Goal: Information Seeking & Learning: Learn about a topic

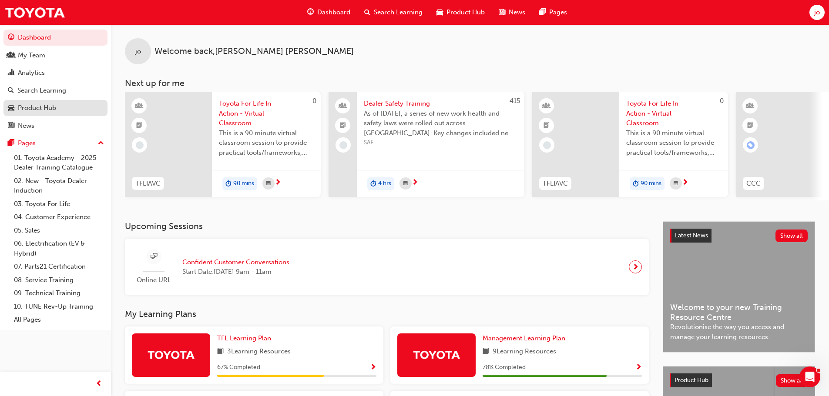
click at [44, 111] on div "Product Hub" at bounding box center [37, 108] width 38 height 10
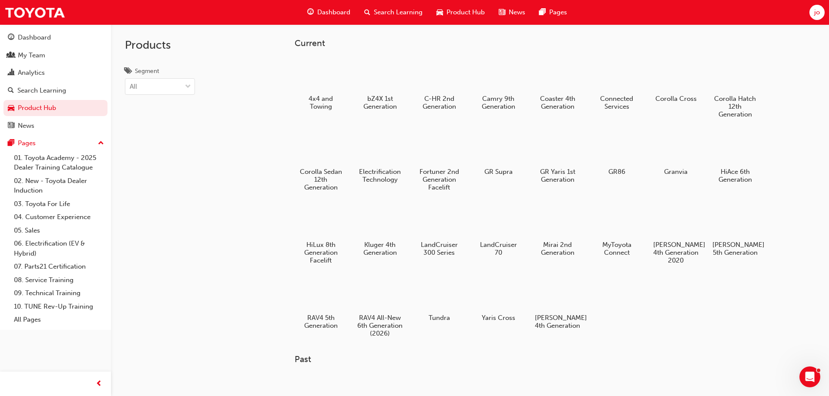
click at [396, 14] on span "Search Learning" at bounding box center [398, 12] width 49 height 10
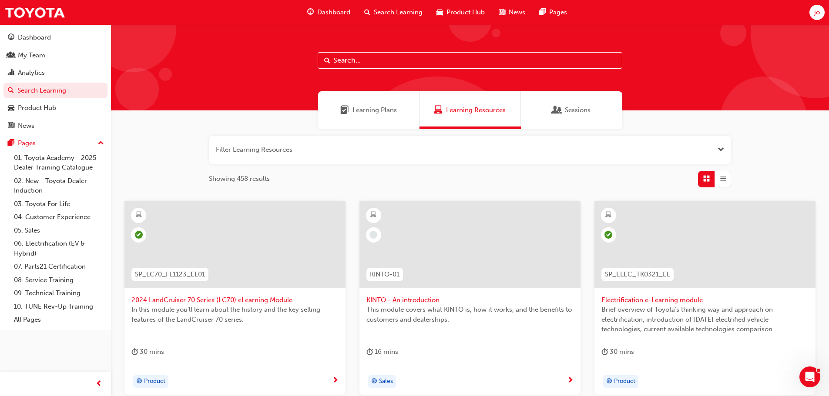
click at [384, 59] on input "text" at bounding box center [470, 60] width 305 height 17
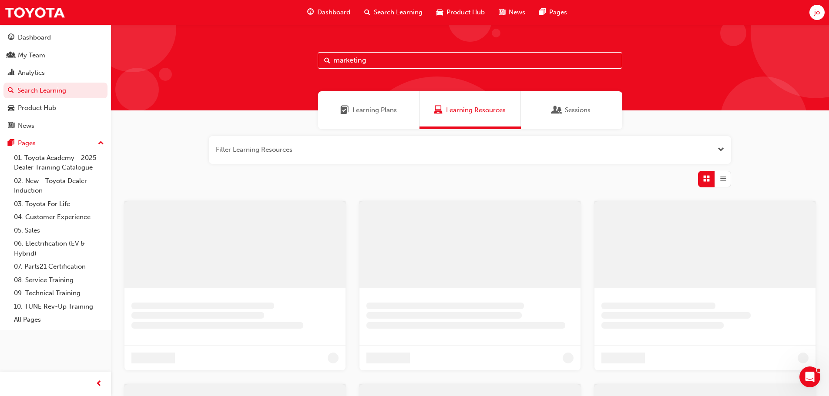
type input "marketing"
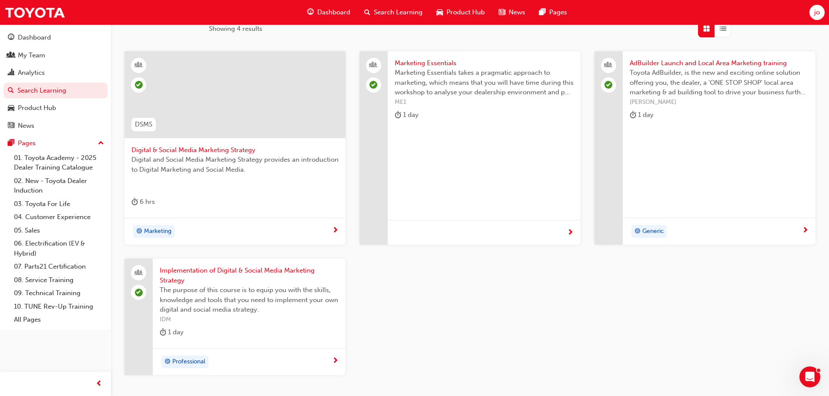
scroll to position [131, 0]
